Goal: Task Accomplishment & Management: Use online tool/utility

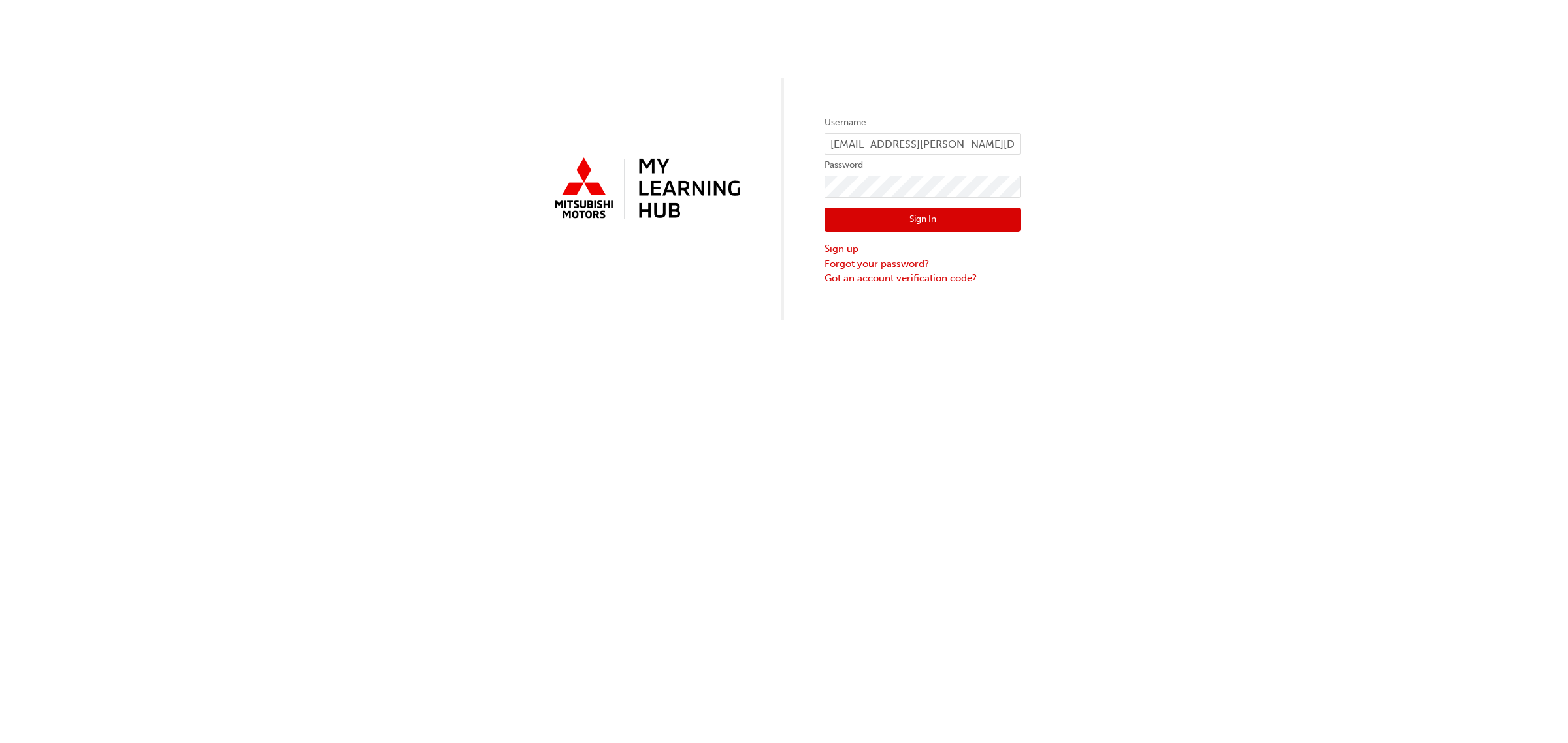
click at [975, 231] on button "Sign In" at bounding box center [922, 220] width 196 height 25
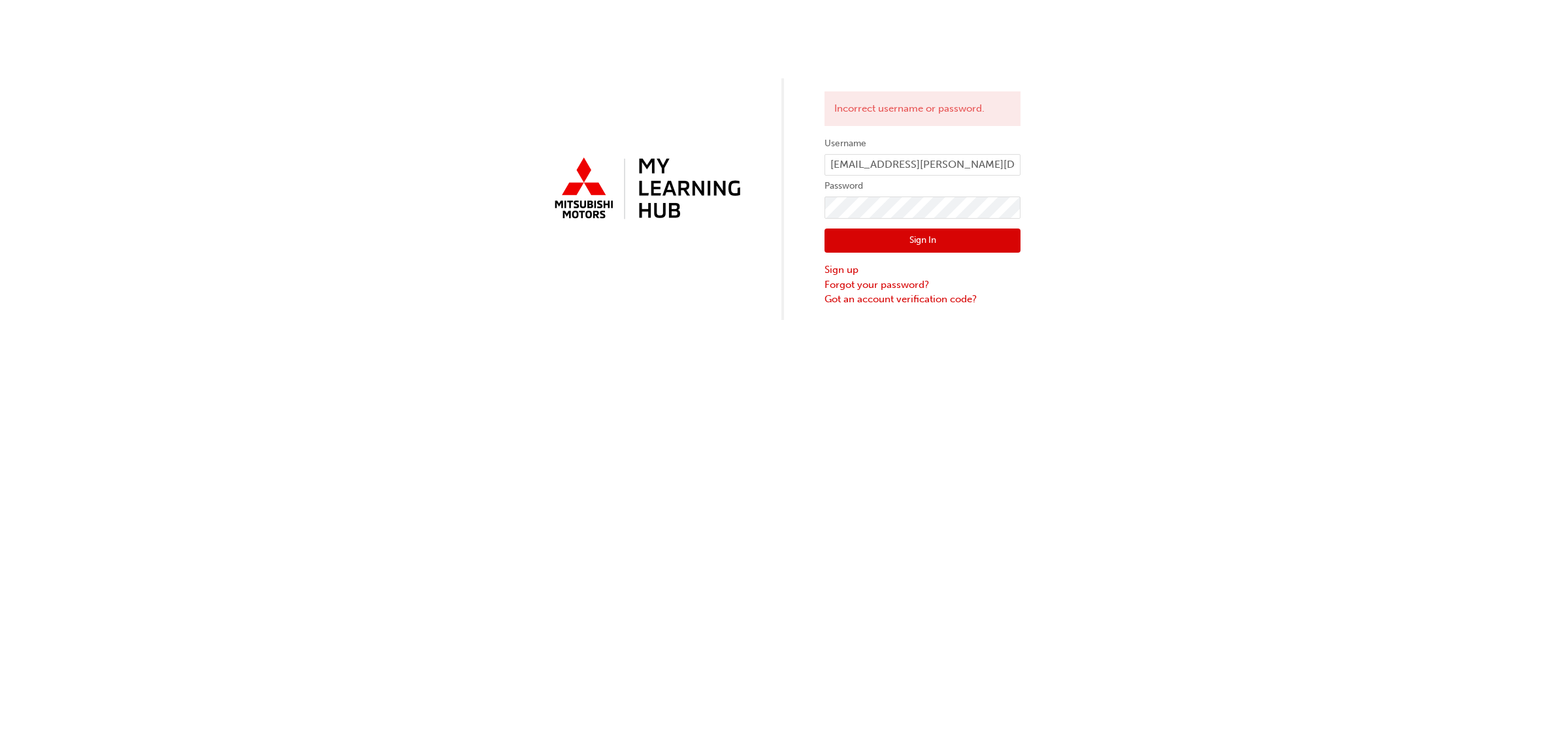
click at [920, 239] on button "Sign In" at bounding box center [922, 241] width 196 height 25
click at [863, 227] on div "Sign In Sign up Forgot your password? Got an account verification code?" at bounding box center [922, 263] width 196 height 88
click at [880, 227] on div "Sign In Sign up Forgot your password? Got an account verification code?" at bounding box center [922, 263] width 196 height 88
click at [974, 236] on button "Sign In" at bounding box center [922, 241] width 196 height 25
click at [916, 288] on link "Forgot your password?" at bounding box center [922, 284] width 196 height 15
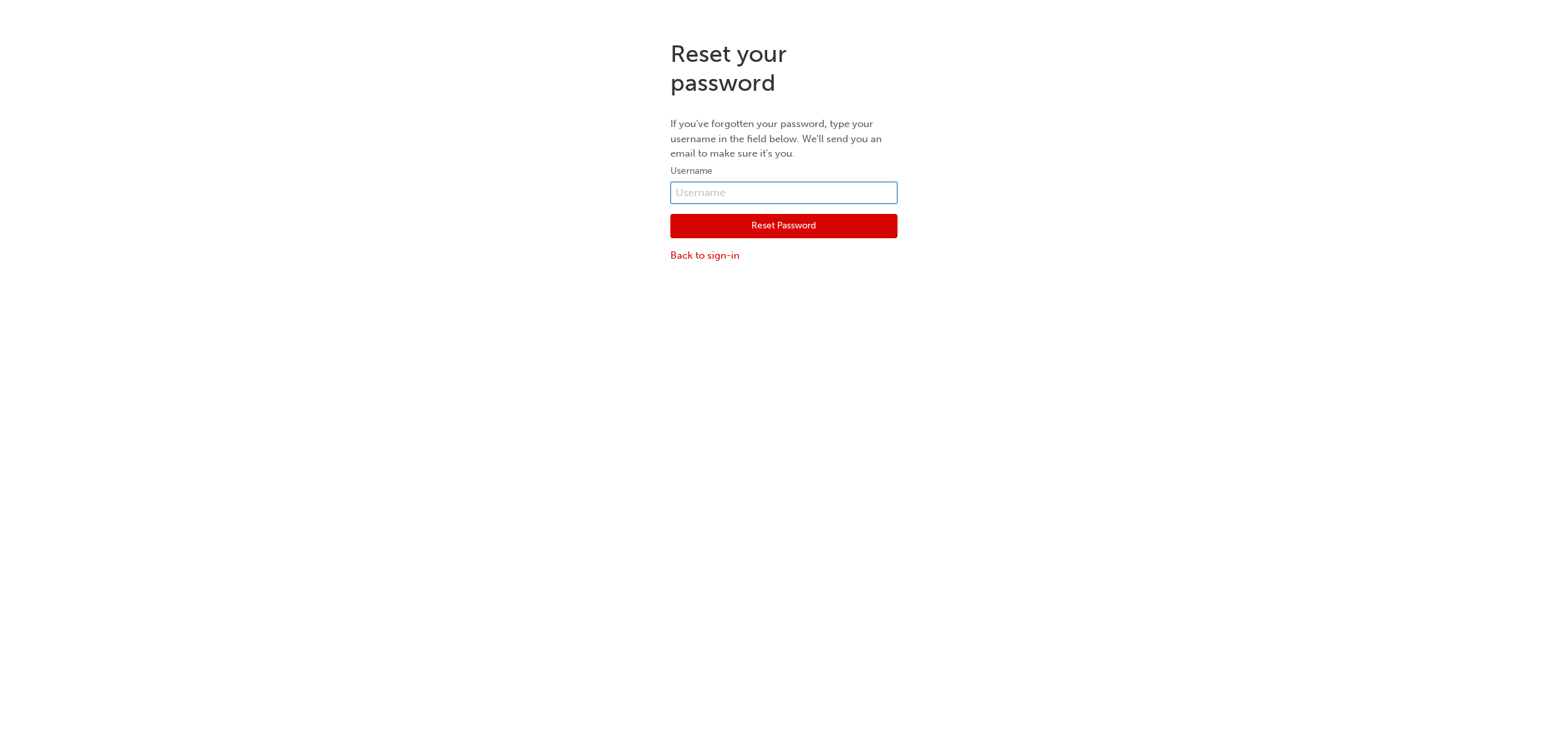
click at [726, 188] on input "text" at bounding box center [784, 193] width 227 height 22
type input "zac.ledger@cricks.com.au"
click at [791, 227] on button "Reset Password" at bounding box center [784, 226] width 227 height 25
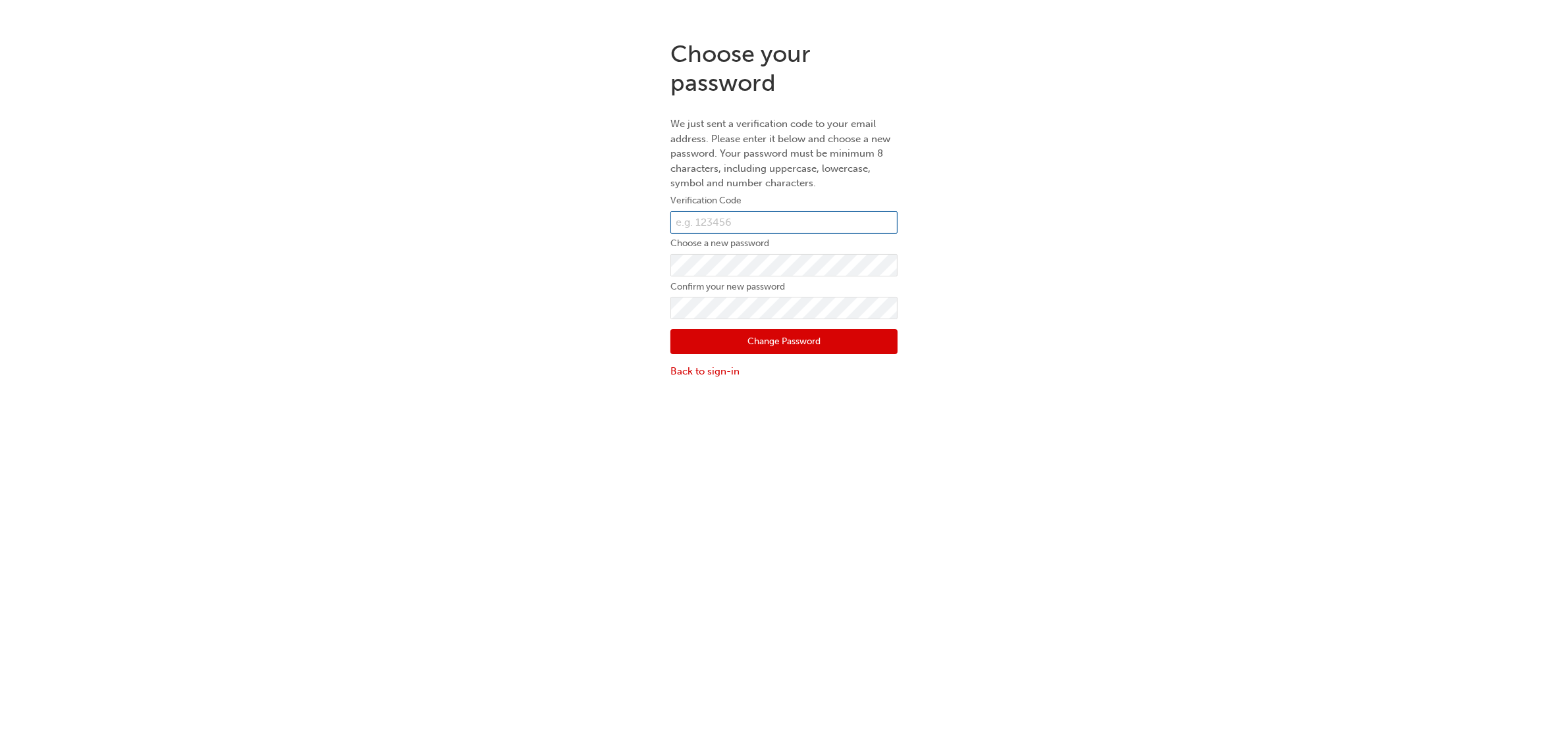
click at [729, 221] on input "text" at bounding box center [784, 222] width 227 height 22
paste input "977768"
type input "977768"
click at [729, 334] on button "Change Password" at bounding box center [784, 342] width 227 height 25
click at [729, 356] on button "Change Password" at bounding box center [784, 357] width 227 height 25
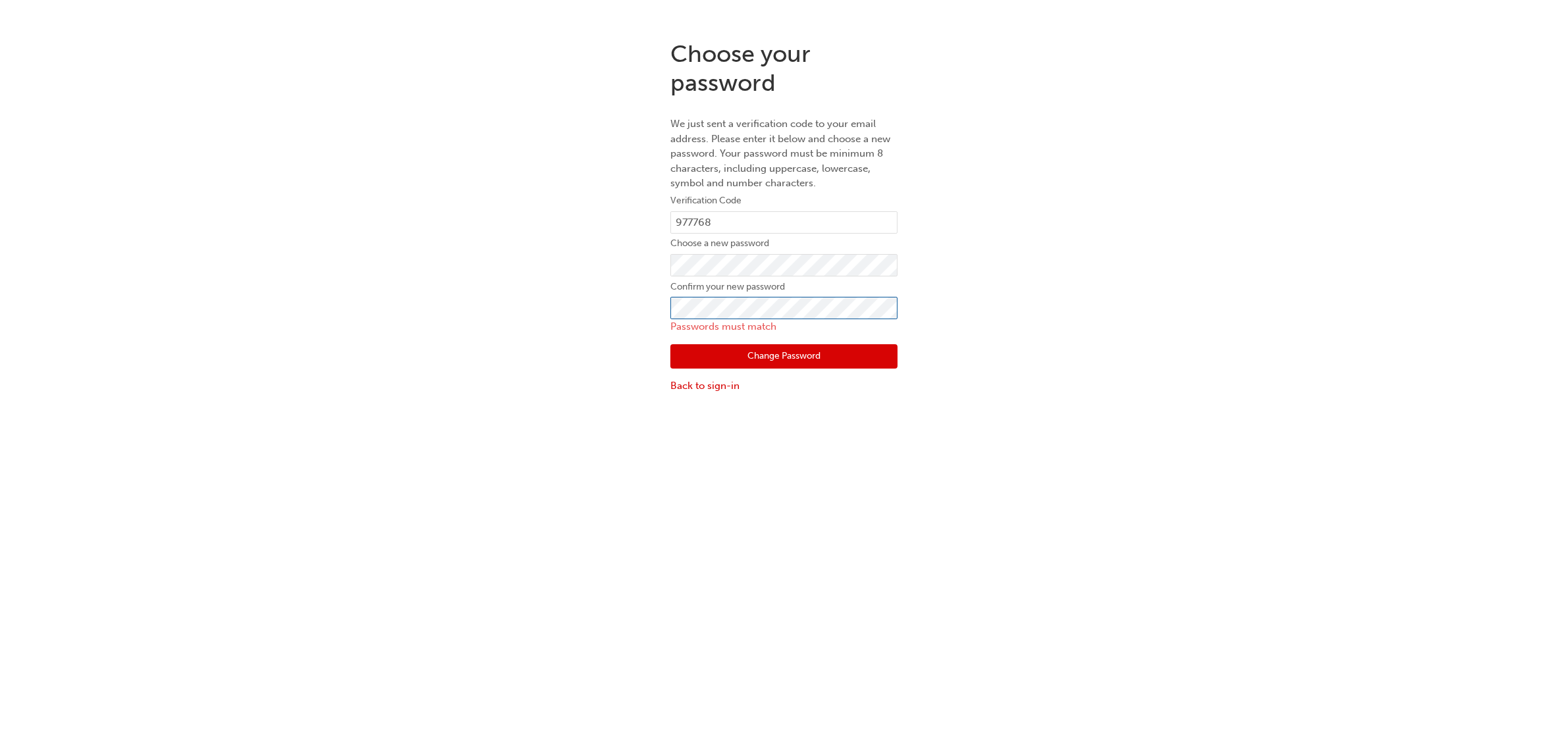
click at [497, 308] on div "Choose your password We just sent a verification code to your email address. Pl…" at bounding box center [784, 216] width 1568 height 374
click at [670, 344] on button "Change Password" at bounding box center [784, 357] width 227 height 25
click at [699, 358] on button "Change Password" at bounding box center [784, 357] width 227 height 25
click at [583, 262] on div "Choose your password We just sent a verification code to your email address. Pl…" at bounding box center [784, 216] width 1568 height 374
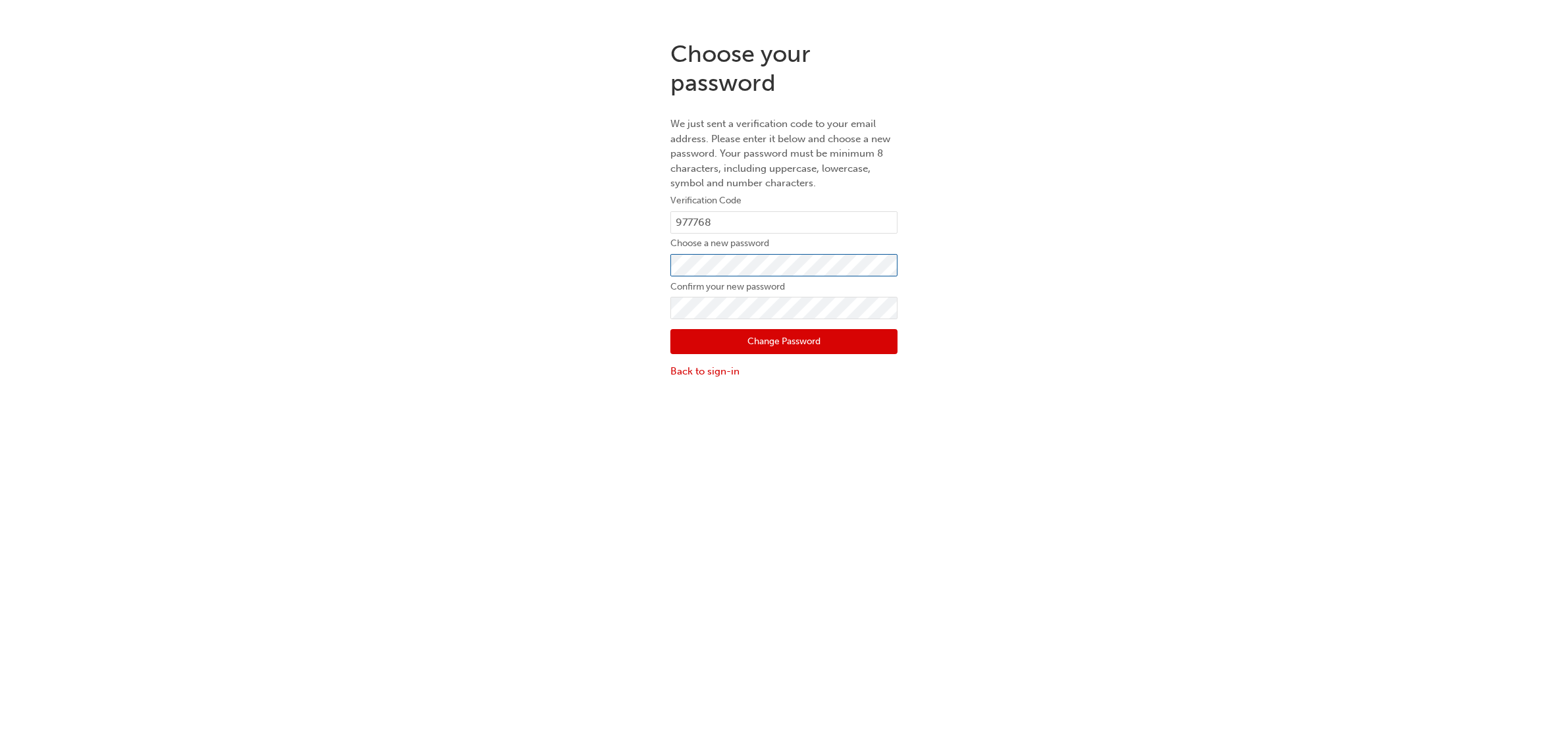
click button "Change Password" at bounding box center [784, 342] width 227 height 25
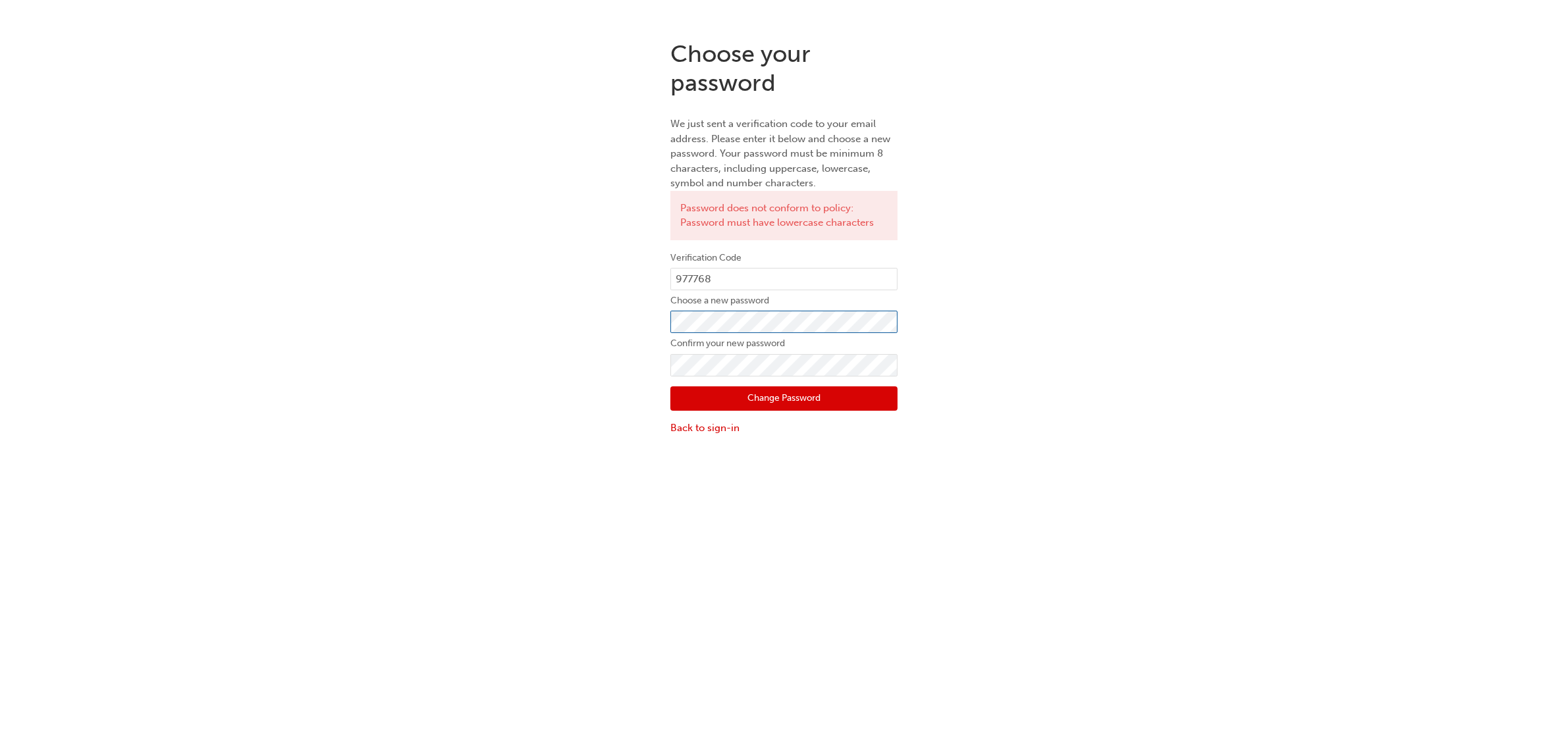
click at [589, 320] on div "Choose your password We just sent a verification code to your email address. Pl…" at bounding box center [784, 237] width 1568 height 416
click button "Change Password" at bounding box center [784, 399] width 227 height 25
click at [670, 401] on button "Change Password" at bounding box center [784, 414] width 227 height 25
click at [713, 414] on button "Change Password" at bounding box center [784, 414] width 227 height 25
click button "Change Password" at bounding box center [784, 399] width 227 height 25
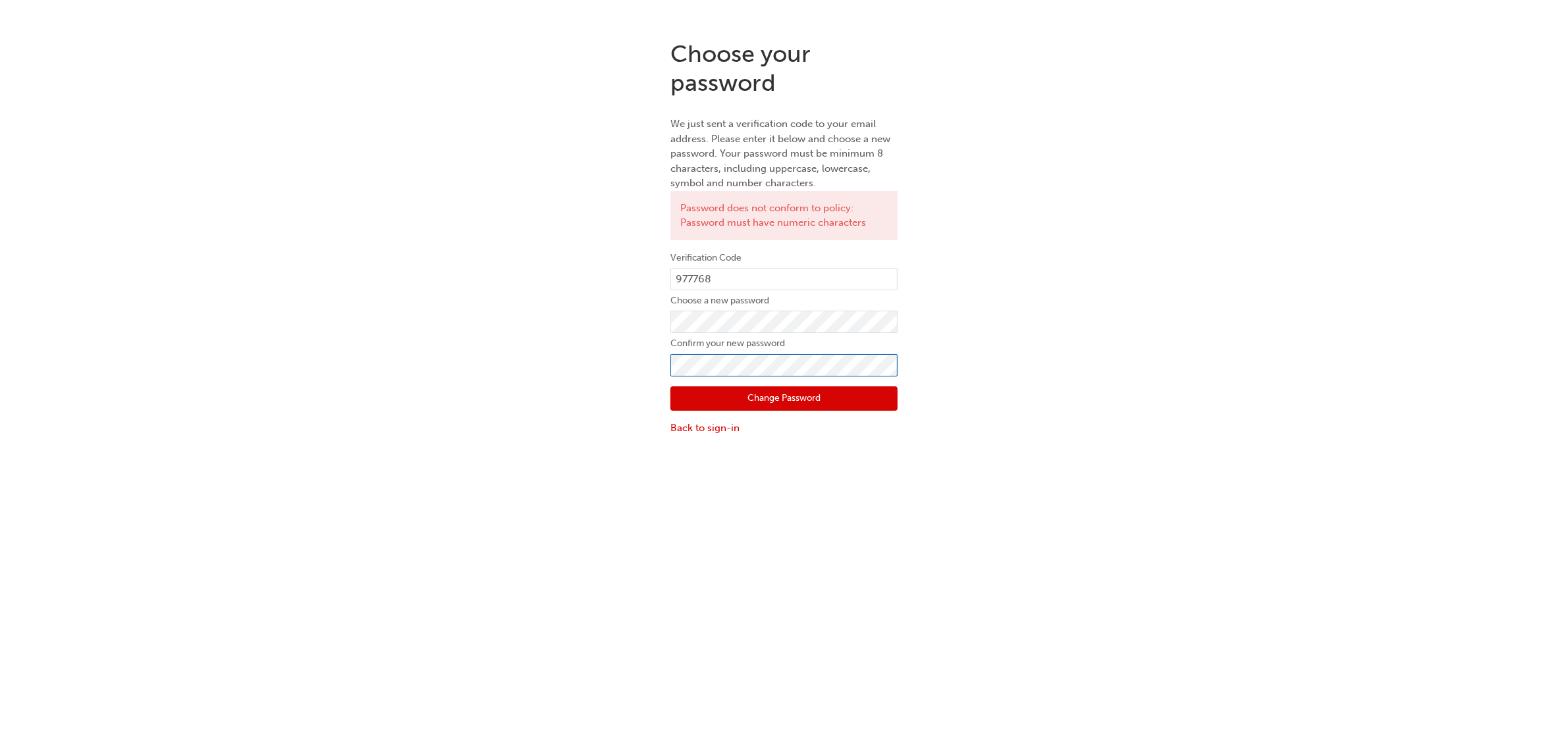
click button "Change Password" at bounding box center [784, 399] width 227 height 25
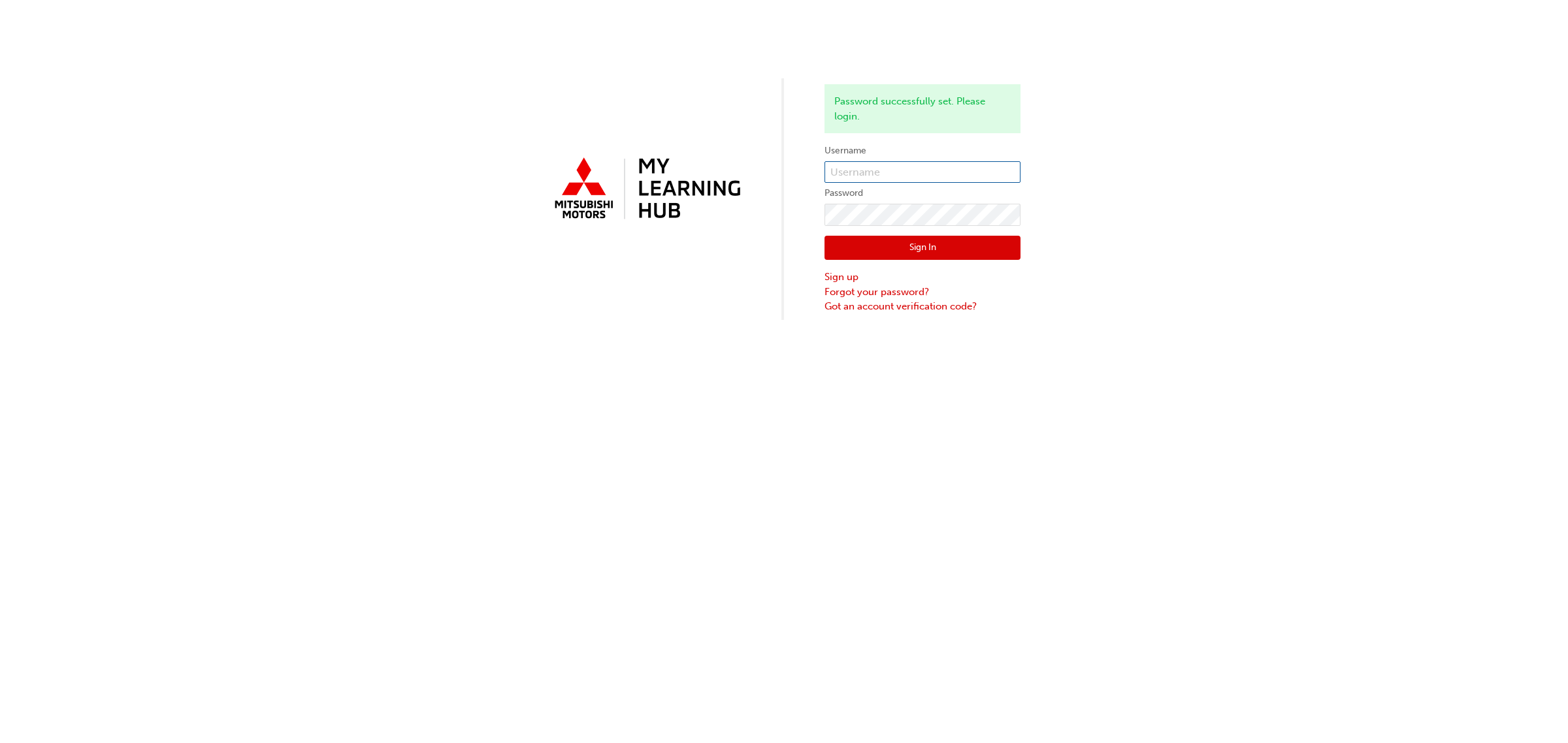
type input "zac.ledger@cricks.com.au"
click at [918, 246] on button "Sign In" at bounding box center [922, 248] width 196 height 25
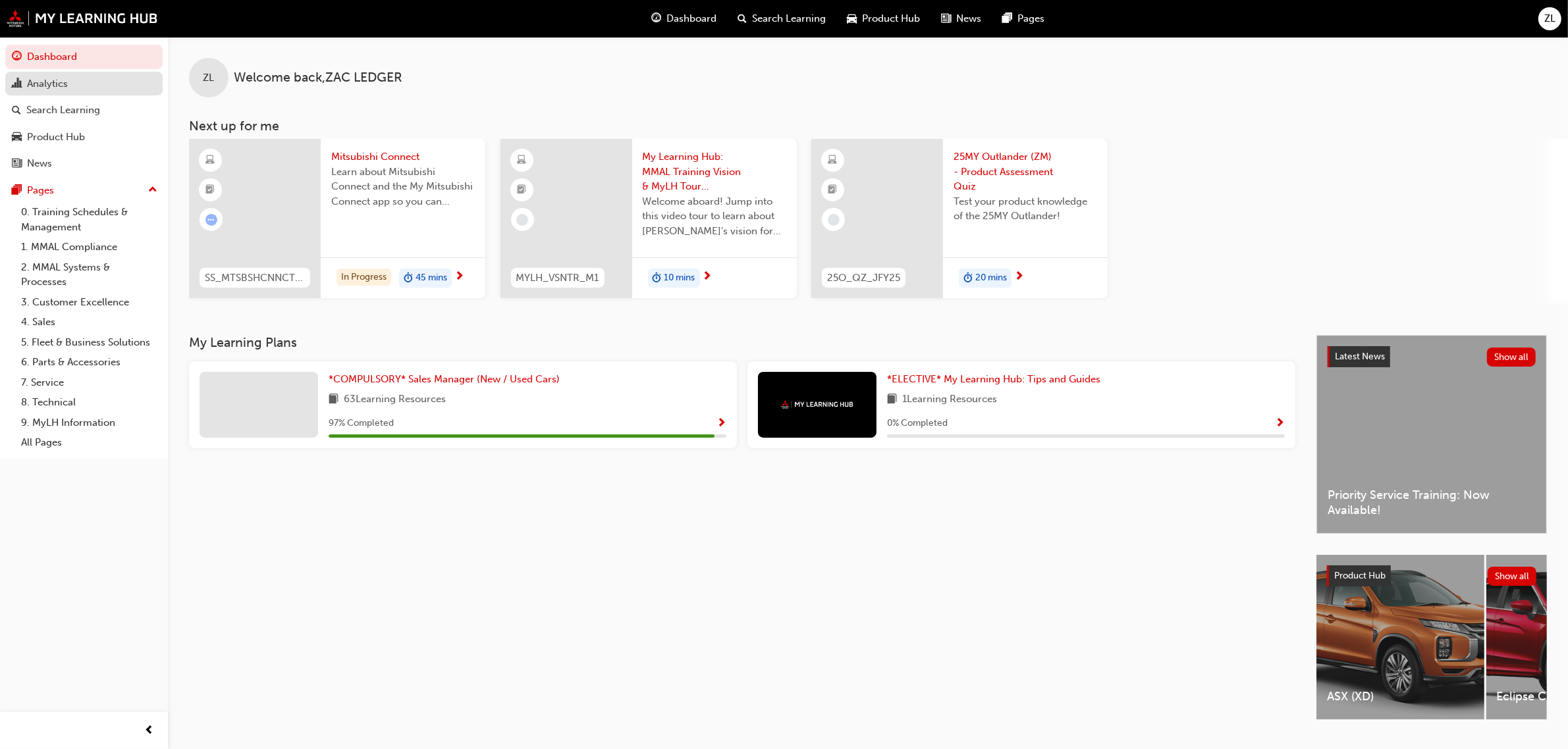
click at [71, 79] on div "Analytics" at bounding box center [83, 83] width 145 height 17
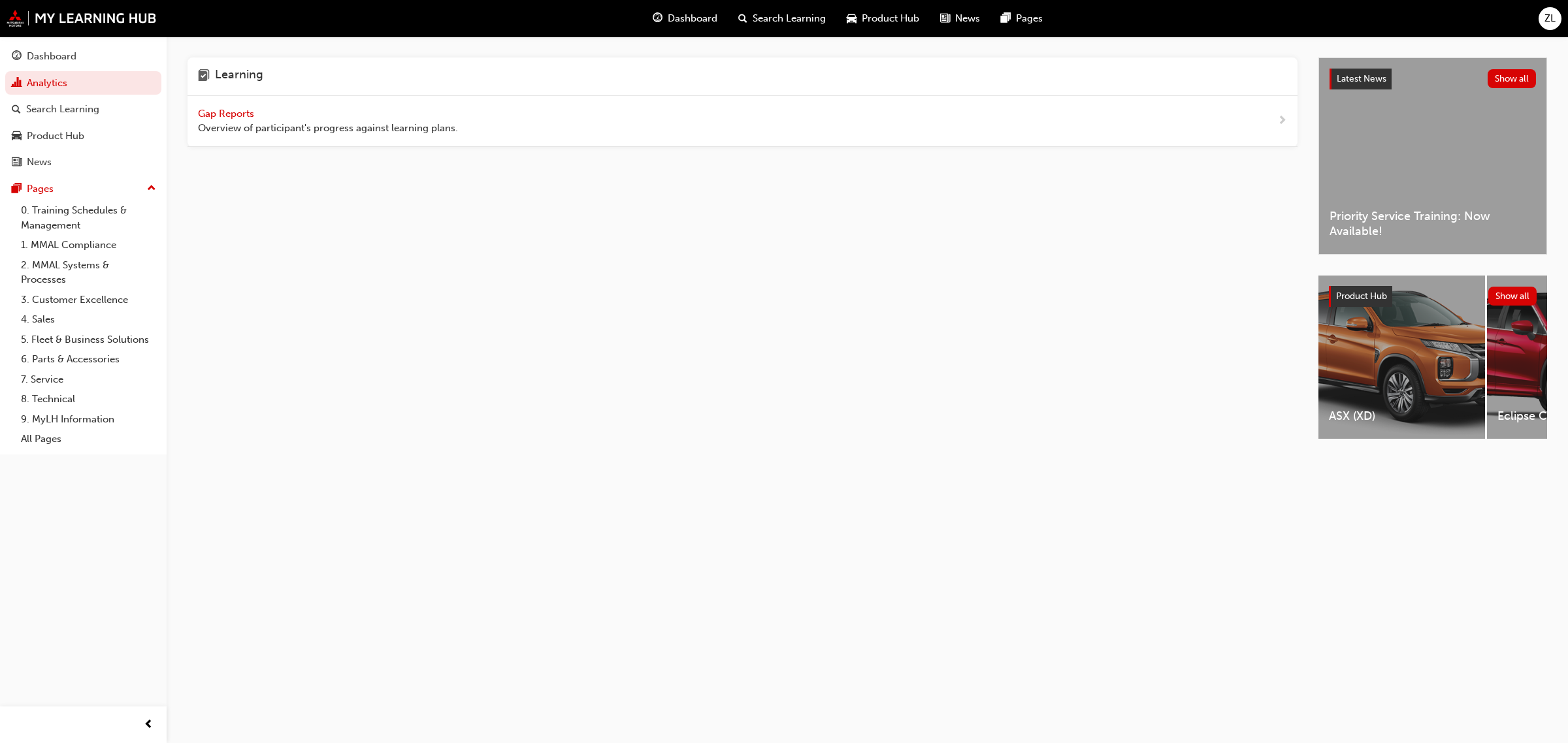
click at [234, 107] on span "Gap Reports" at bounding box center [227, 113] width 59 height 11
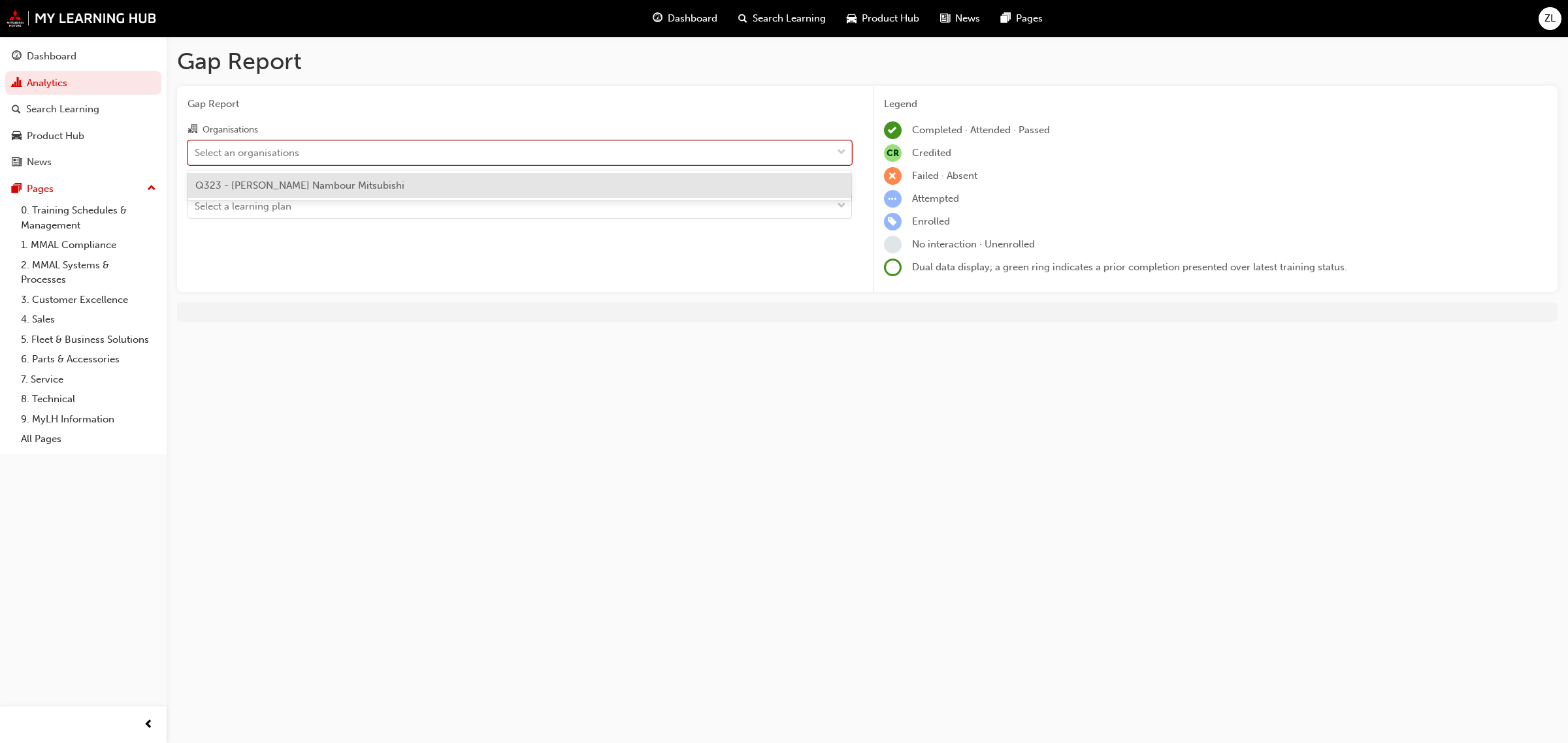
click at [373, 148] on div "Select an organisations" at bounding box center [510, 152] width 644 height 23
click at [196, 148] on input "Organisations option Q323 - [PERSON_NAME] Nambour Mitsubishi focused, 1 of 1. 1…" at bounding box center [195, 151] width 1 height 11
click at [366, 194] on div "Q323 - [PERSON_NAME] Nambour Mitsubishi" at bounding box center [519, 186] width 665 height 26
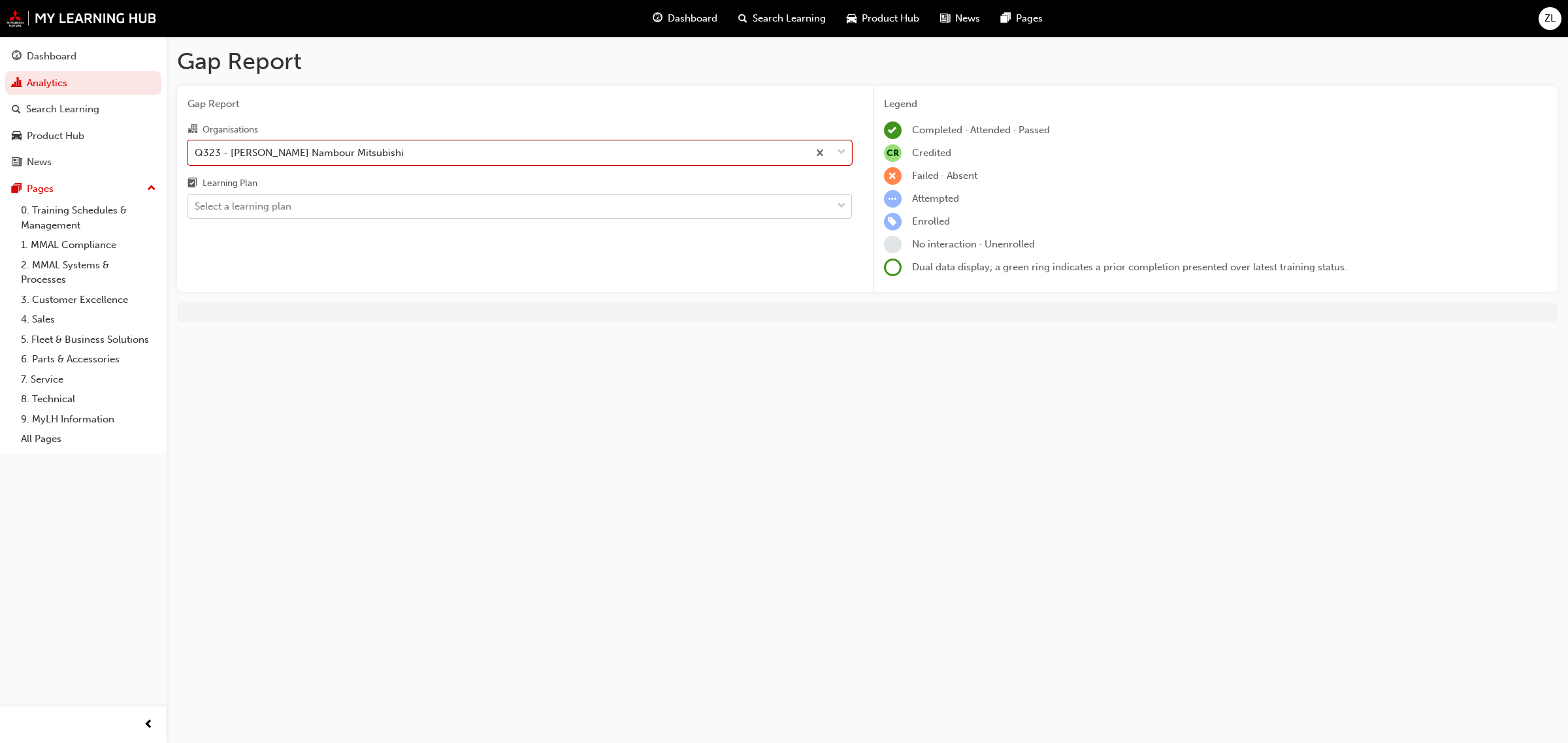
click at [328, 210] on div "Select a learning plan" at bounding box center [510, 207] width 644 height 23
click at [196, 210] on input "Learning Plan Select a learning plan" at bounding box center [195, 206] width 1 height 11
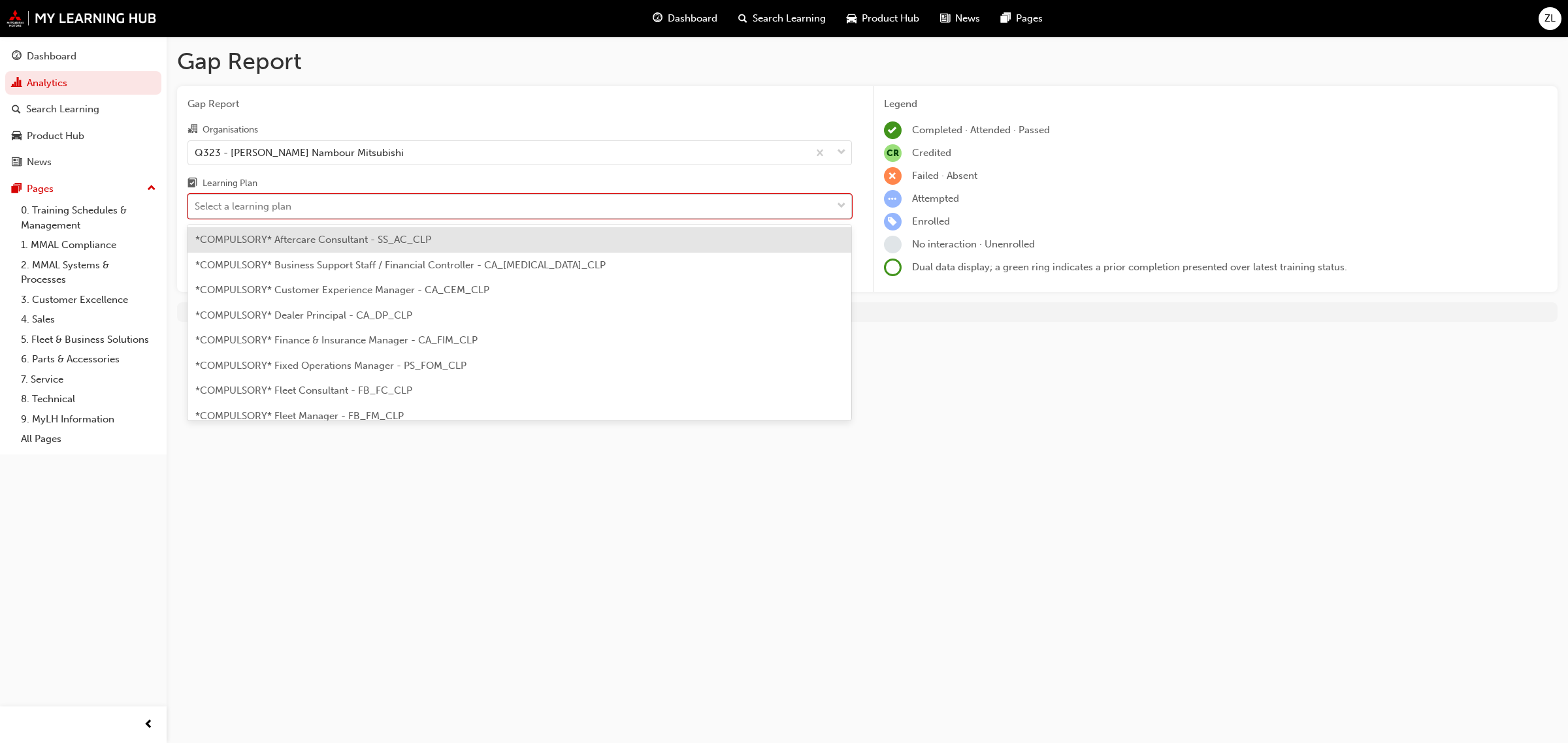
click at [361, 202] on div "Select a learning plan" at bounding box center [510, 207] width 644 height 23
click at [196, 202] on input "Learning Plan option *COMPULSORY* Aftercare Consultant - SS_AC_CLP focused, 1 o…" at bounding box center [195, 206] width 1 height 11
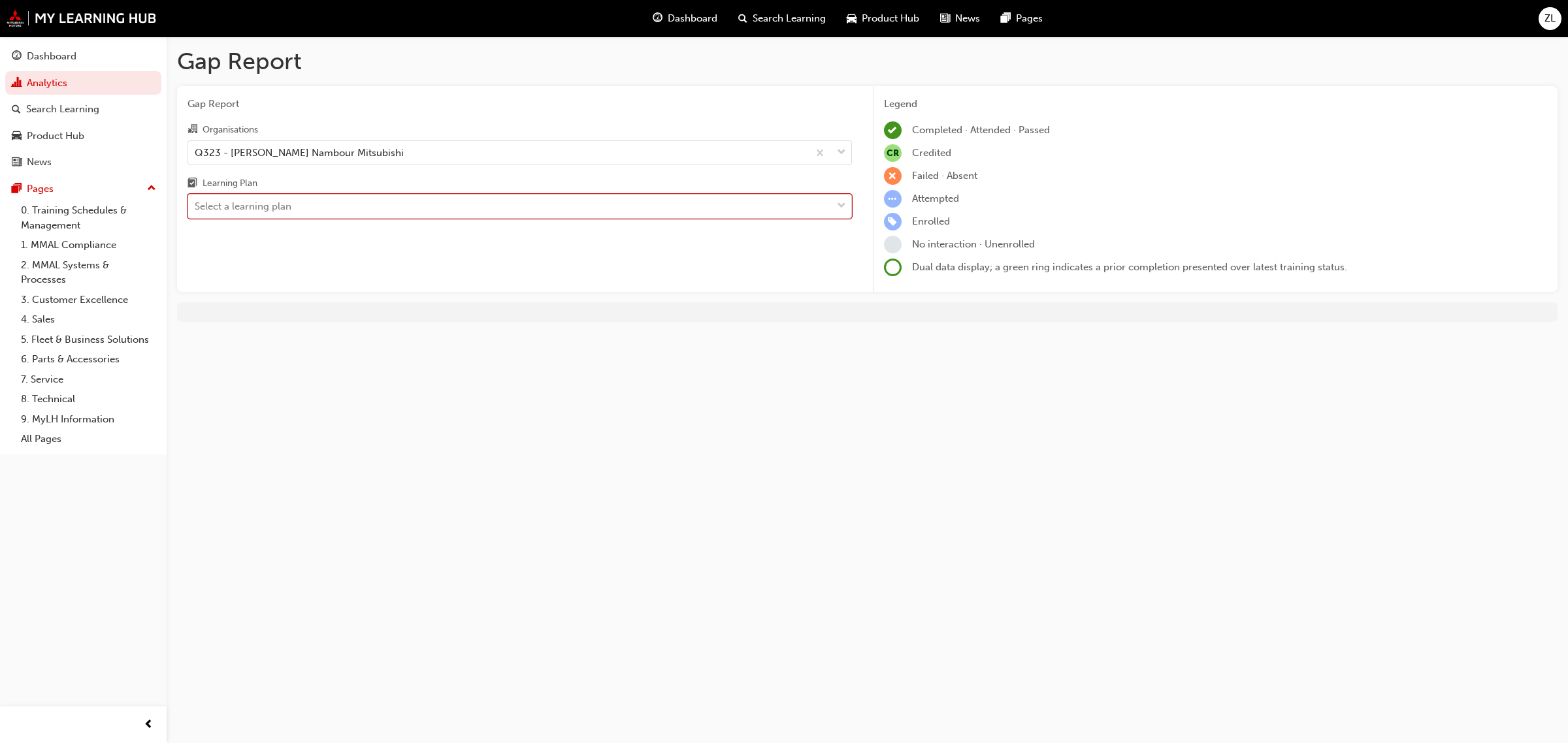
click at [361, 202] on div "Select a learning plan" at bounding box center [510, 207] width 644 height 23
click at [196, 202] on input "Learning Plan 0 results available. Select is focused ,type to refine list, pres…" at bounding box center [195, 206] width 1 height 11
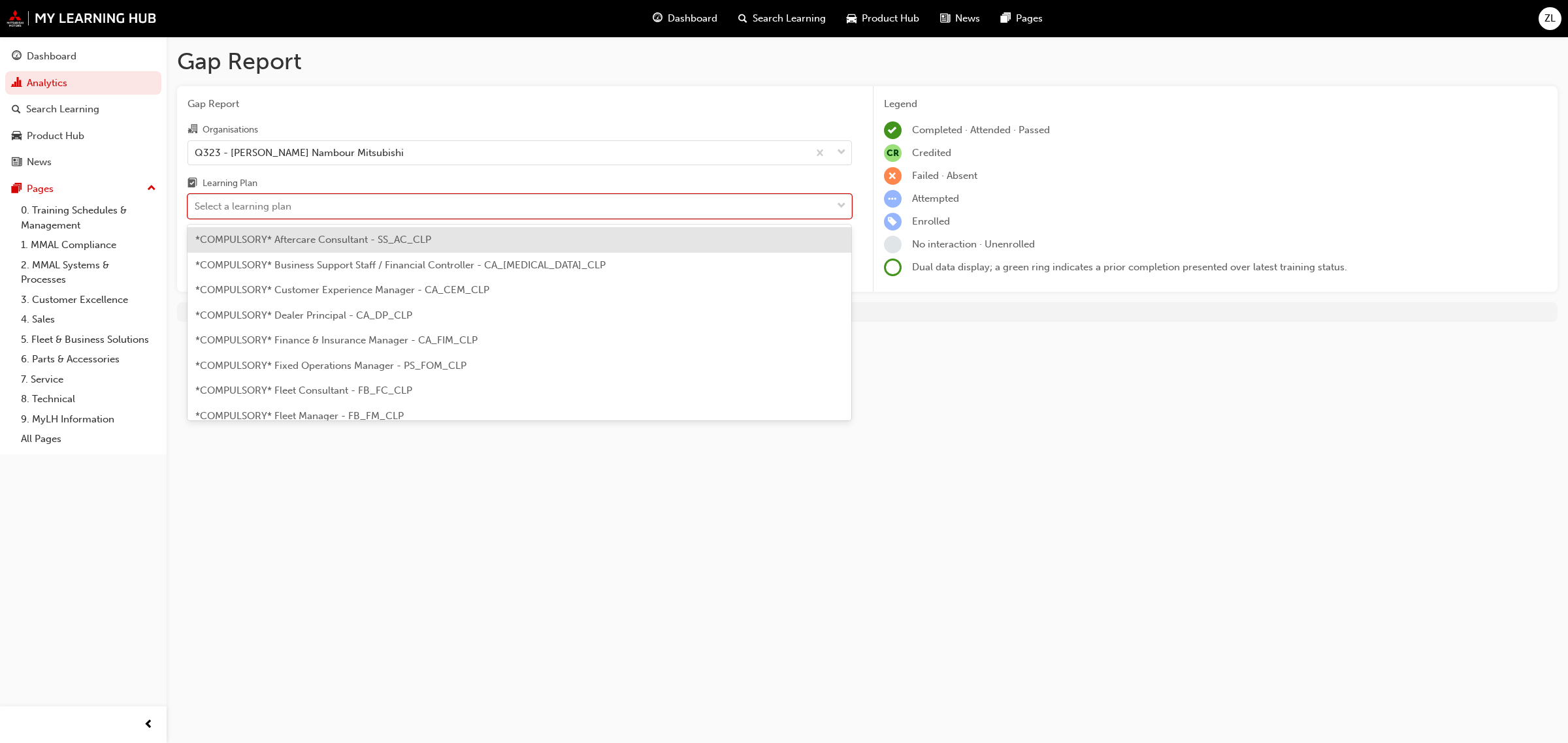
type input "SA"
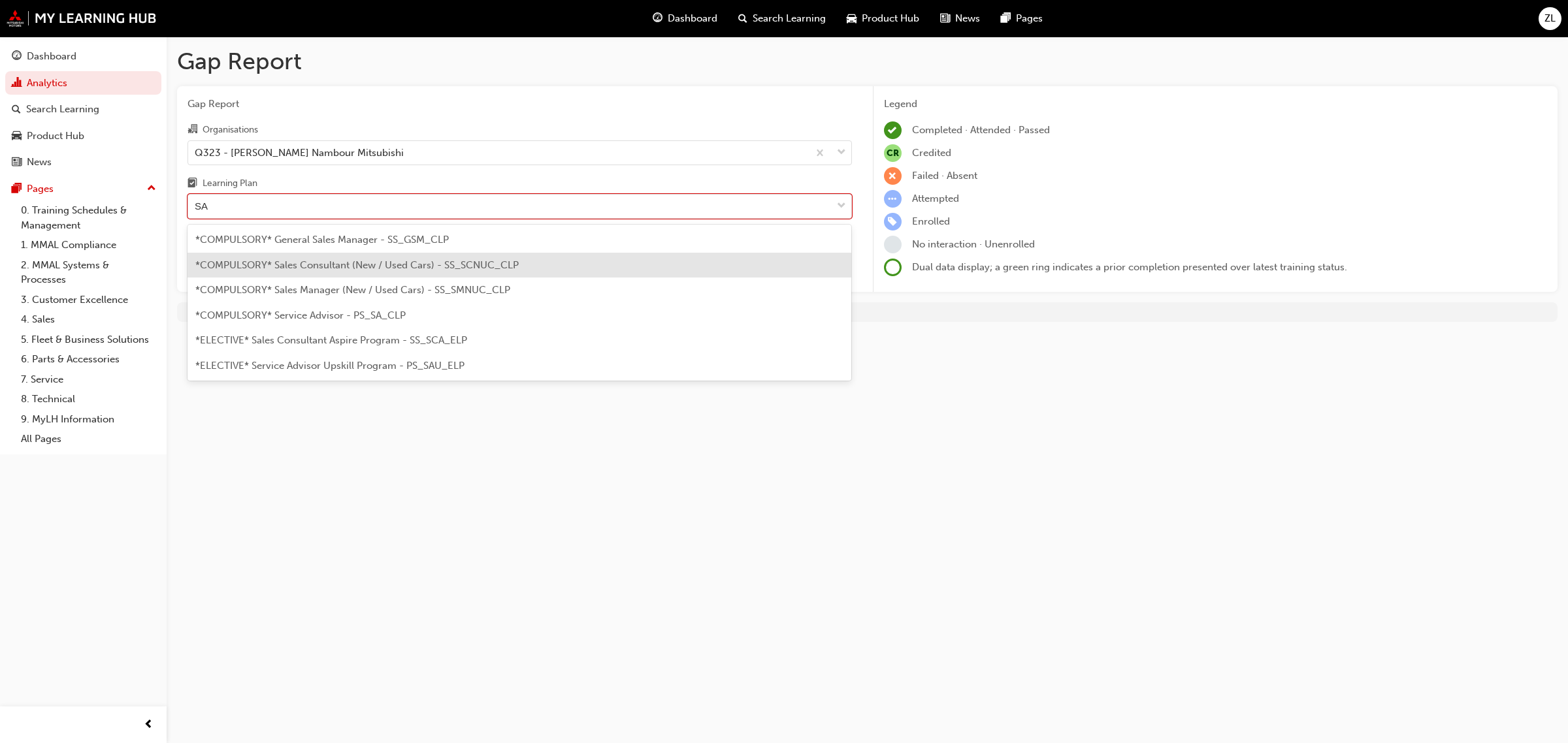
click at [423, 269] on span "*COMPULSORY* Sales Consultant (New / Used Cars) - SS_SCNUC_CLP" at bounding box center [357, 265] width 323 height 11
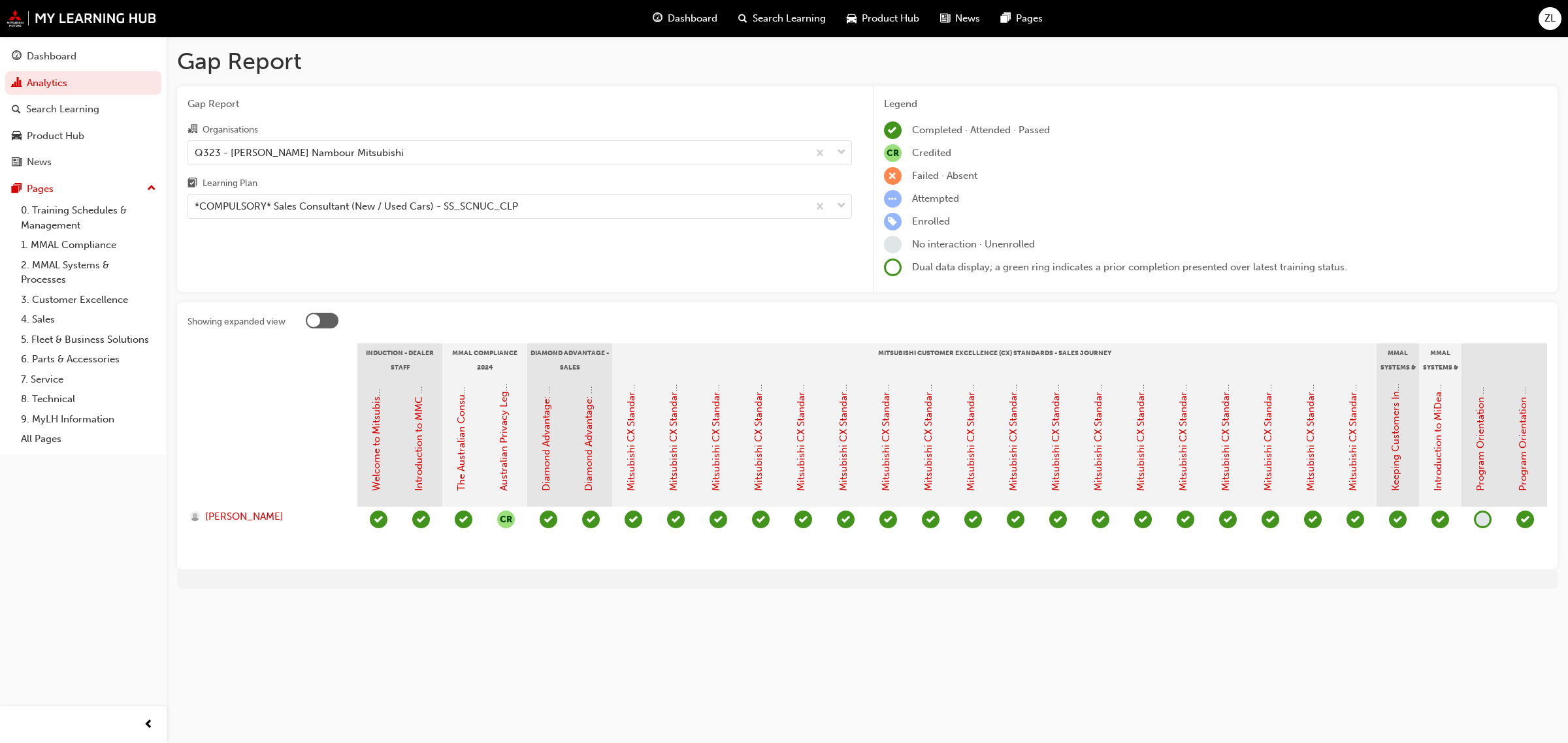
drag, startPoint x: 841, startPoint y: 577, endPoint x: 958, endPoint y: 577, distance: 117.0
click at [958, 570] on div "Showing expanded view Induction - Dealer Staff MMAL Compliance 2024 Diamond Adv…" at bounding box center [867, 436] width 1380 height 267
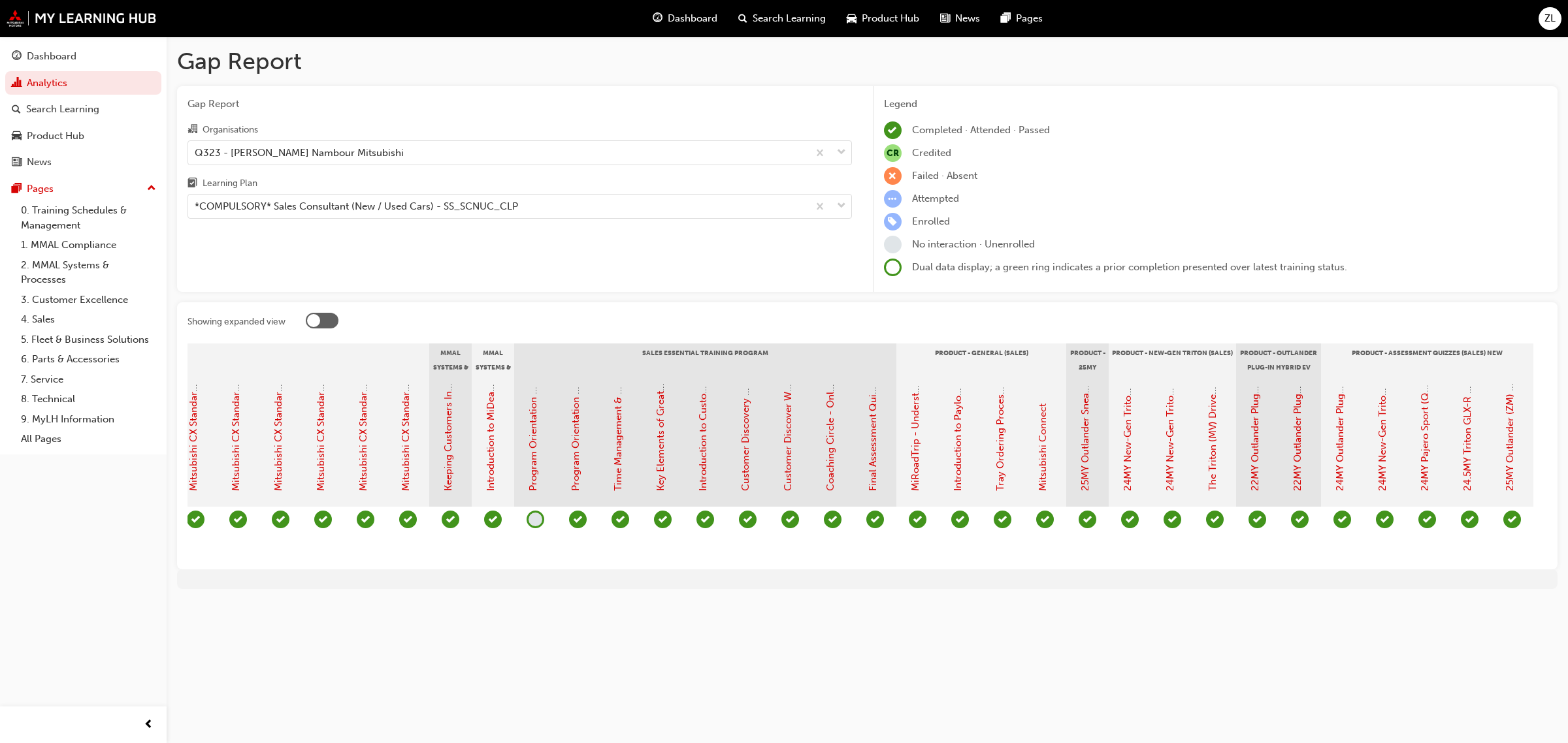
scroll to position [0, 961]
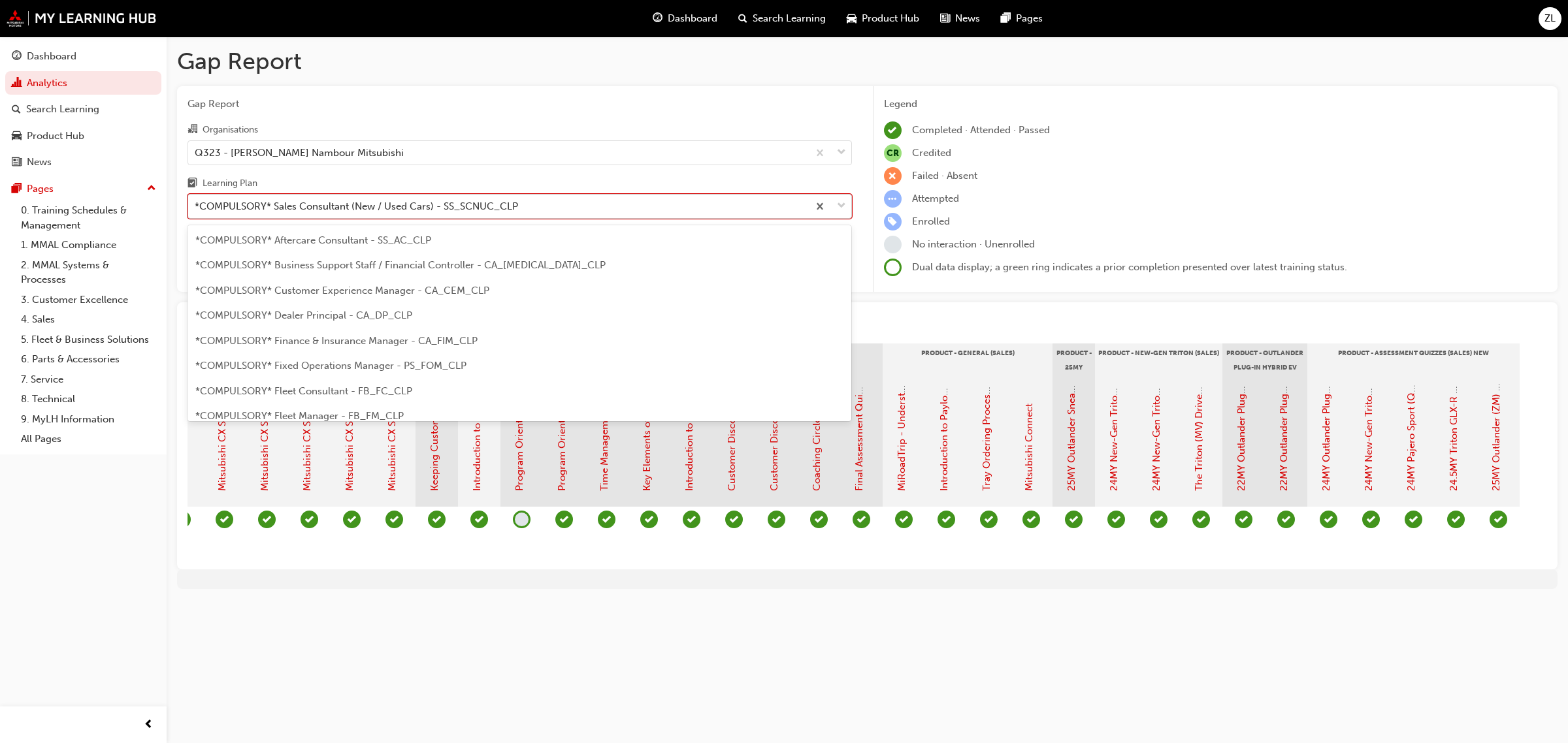
click at [353, 207] on div "*COMPULSORY* Sales Consultant (New / Used Cars) - SS_SCNUC_CLP" at bounding box center [356, 206] width 323 height 15
click at [196, 207] on input "Learning Plan option *COMPULSORY* Sales Consultant (New / Used Cars) - SS_SCNUC…" at bounding box center [195, 206] width 1 height 11
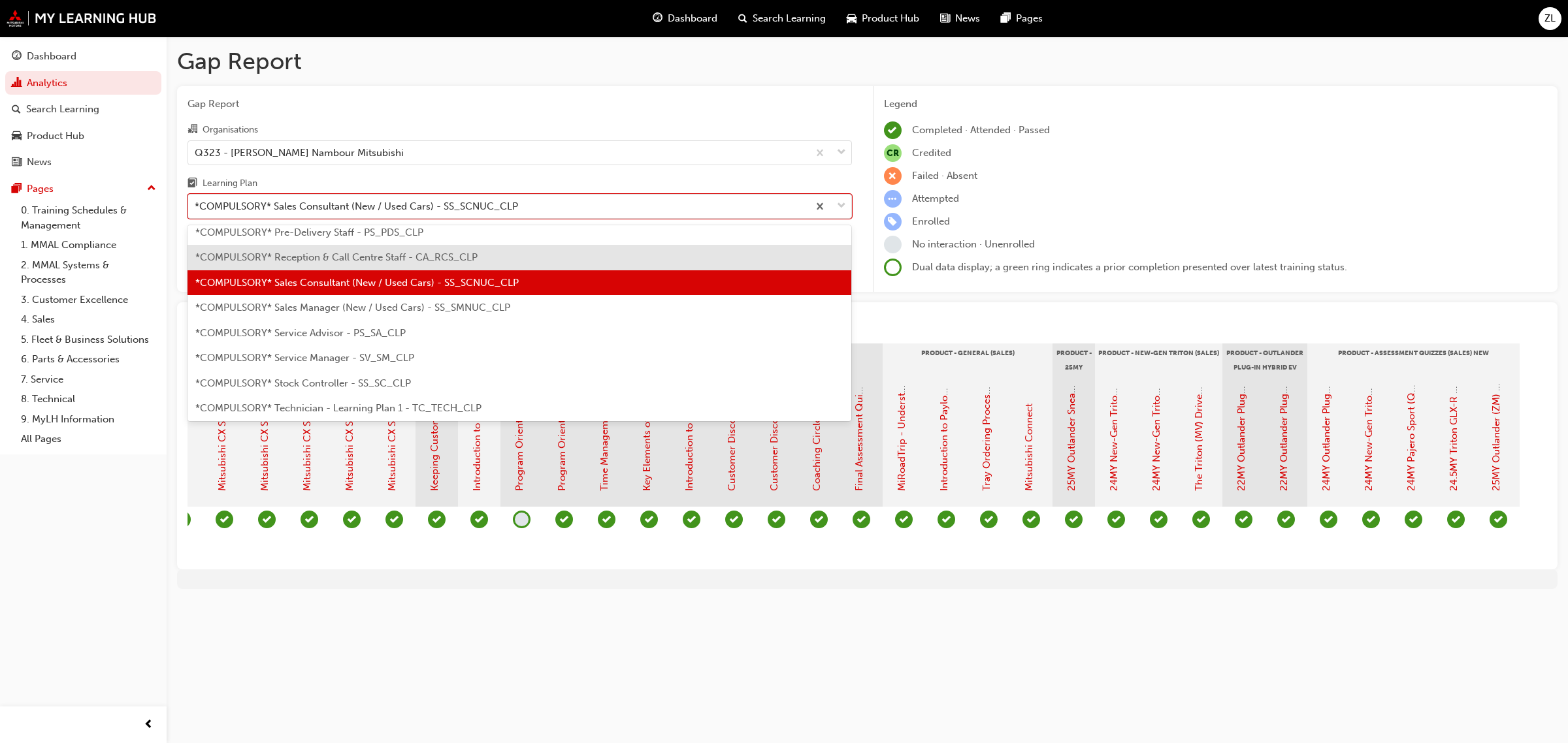
scroll to position [488, 0]
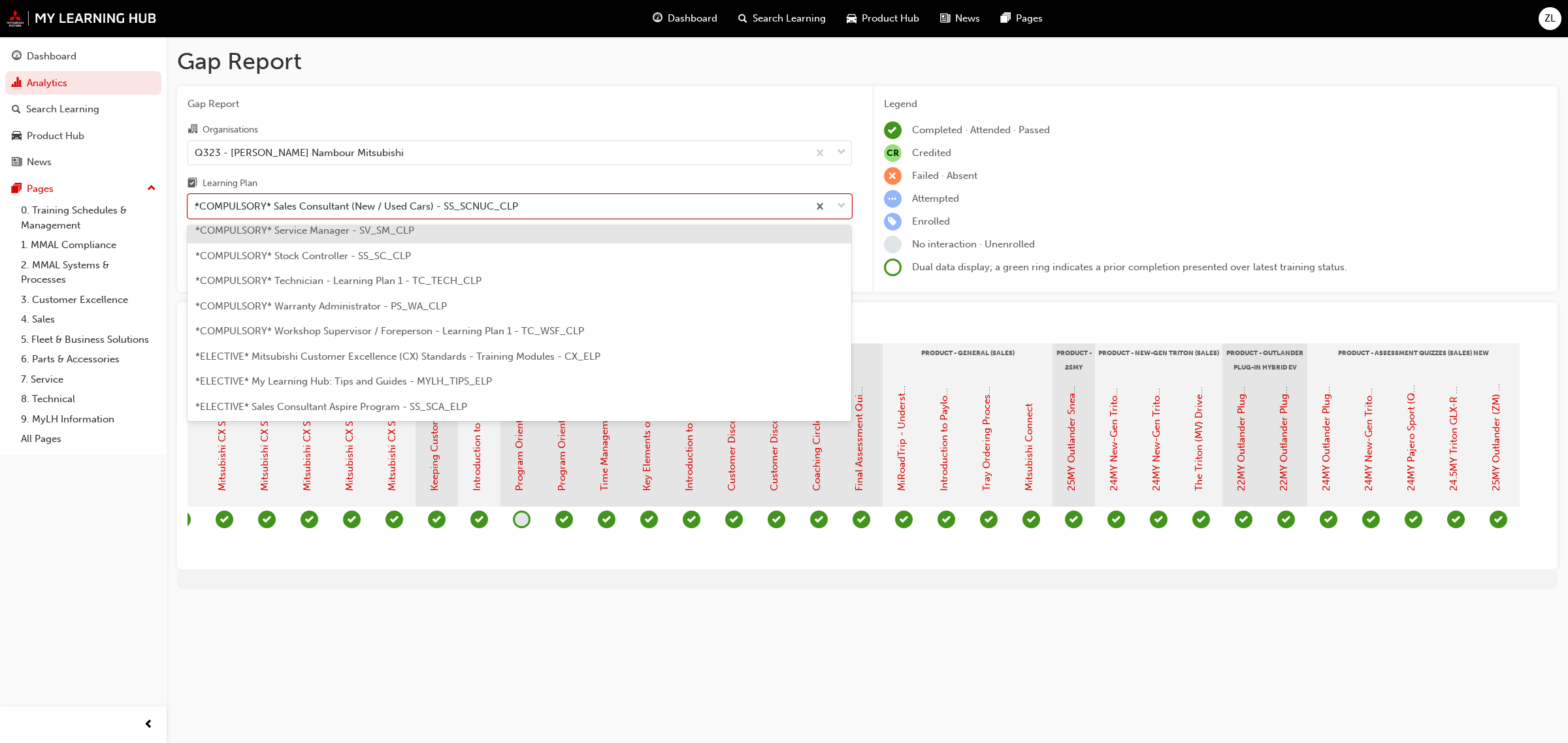
type input "SA"
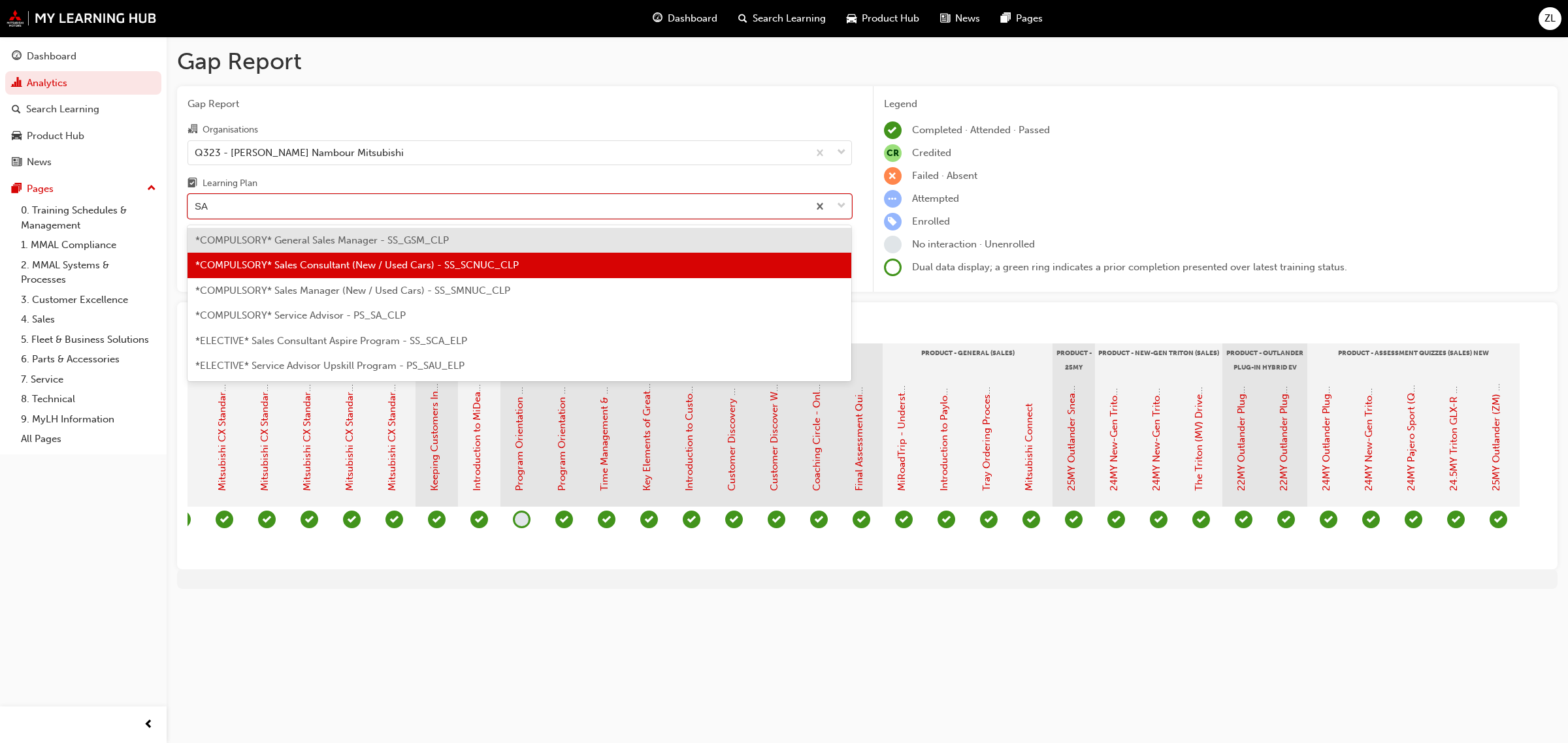
scroll to position [0, 0]
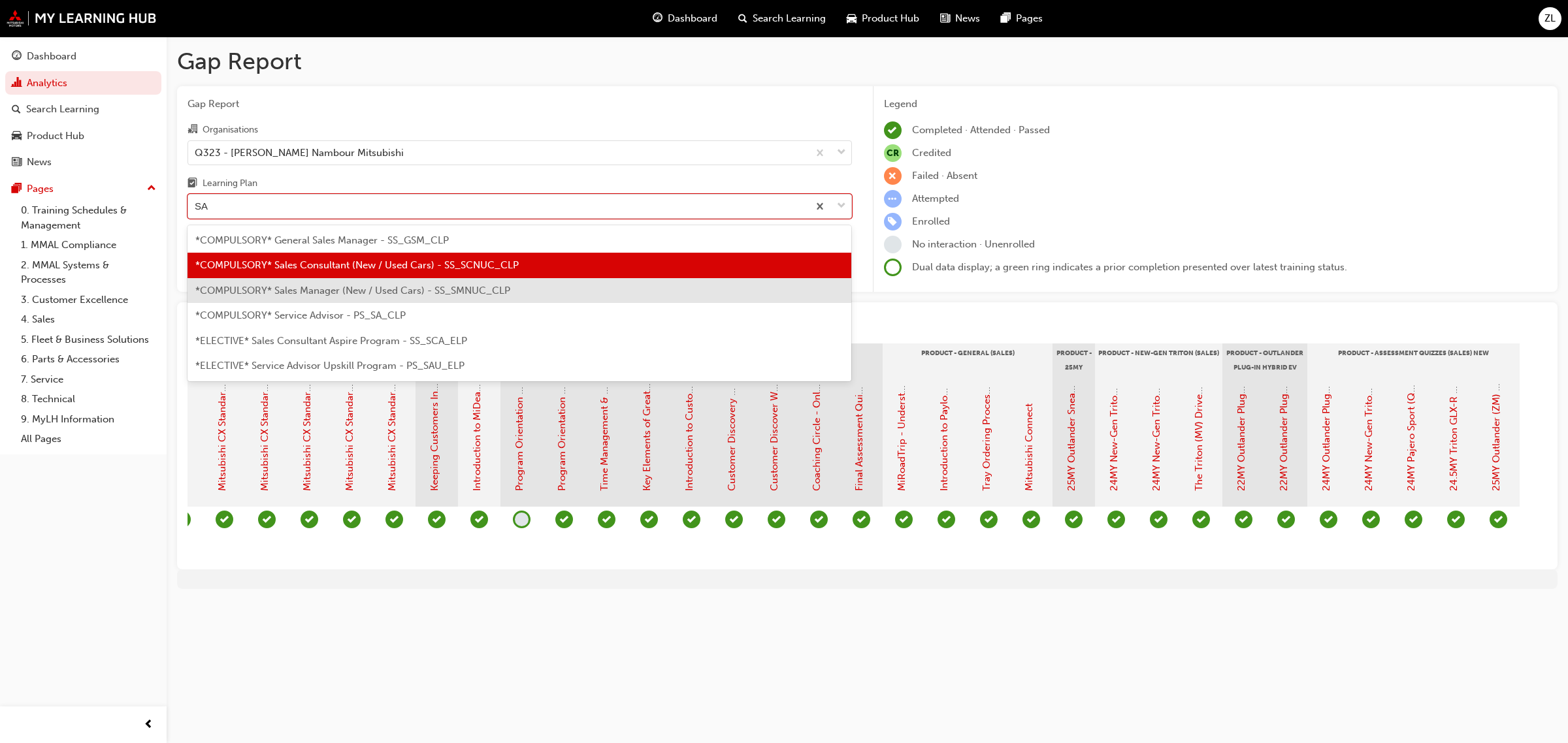
click at [405, 300] on div "*COMPULSORY* Sales Manager (New / Used Cars) - SS_SMNUC_CLP" at bounding box center [519, 291] width 665 height 26
